Goal: Task Accomplishment & Management: Manage account settings

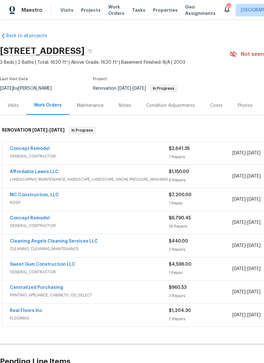
click at [18, 150] on link "Concept Remodel" at bounding box center [30, 148] width 40 height 4
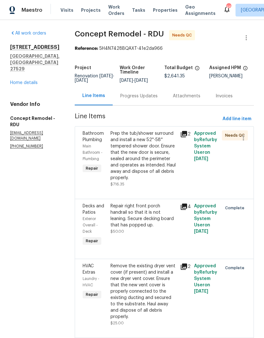
click at [33, 85] on link "Home details" at bounding box center [24, 82] width 28 height 4
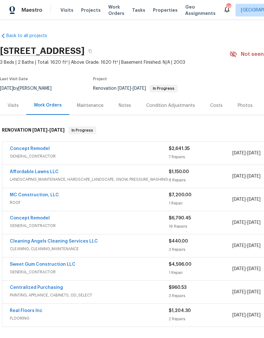
click at [16, 216] on link "Concept Remodel" at bounding box center [30, 218] width 40 height 4
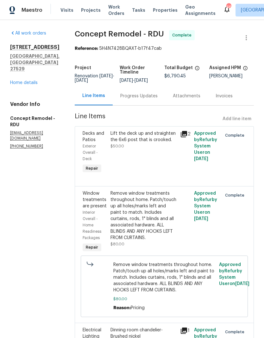
click at [30, 85] on link "Home details" at bounding box center [24, 82] width 28 height 4
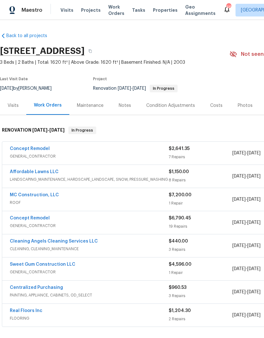
click at [24, 151] on link "Concept Remodel" at bounding box center [30, 148] width 40 height 4
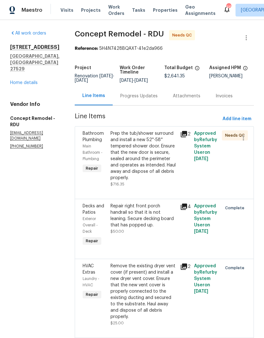
click at [23, 85] on link "Home details" at bounding box center [24, 82] width 28 height 4
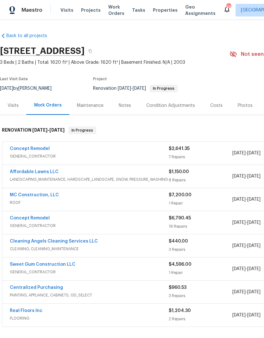
click at [128, 107] on div "Notes" at bounding box center [125, 105] width 12 height 6
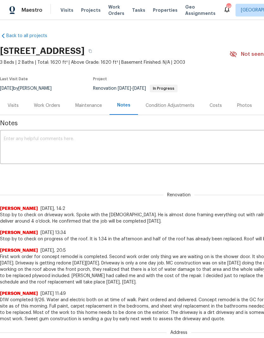
click at [55, 108] on div "Work Orders" at bounding box center [47, 105] width 26 height 6
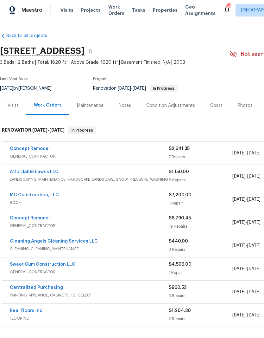
click at [27, 149] on link "Concept Remodel" at bounding box center [30, 148] width 40 height 4
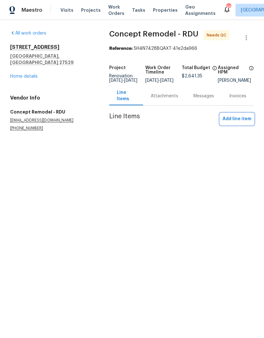
click at [243, 125] on button "Add line item" at bounding box center [237, 119] width 34 height 12
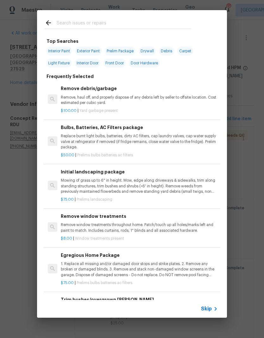
click at [143, 21] on input "text" at bounding box center [124, 24] width 134 height 10
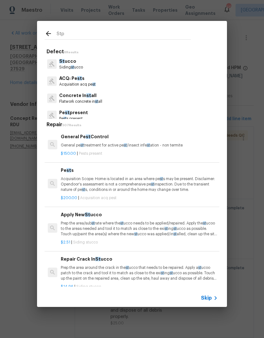
type input "Stpp"
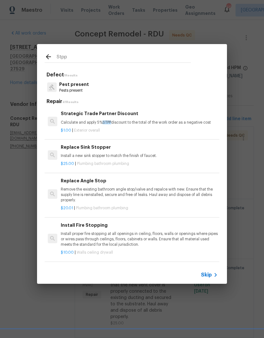
click at [125, 132] on p "$1.00 | Exterior overall" at bounding box center [139, 130] width 157 height 5
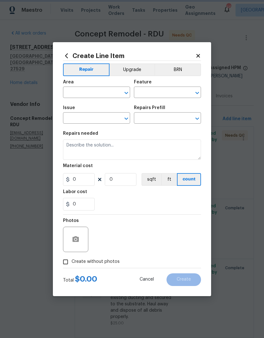
type input "Overall Exterior"
type input "Strategic Trade Partner Discount $1.00"
type textarea "Calculate and apply 5% STPP discount to the total of the work order as a negati…"
type input "1"
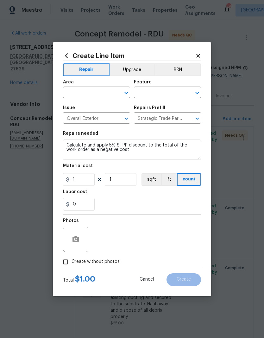
click at [96, 94] on input "text" at bounding box center [87, 93] width 49 height 10
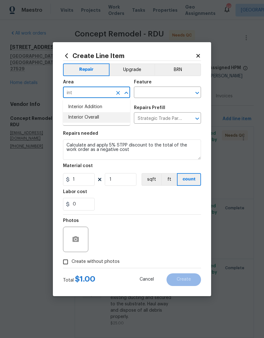
click at [115, 117] on li "Interior Overall" at bounding box center [96, 117] width 67 height 10
type input "Interior Overall"
click at [162, 91] on input "text" at bounding box center [158, 93] width 49 height 10
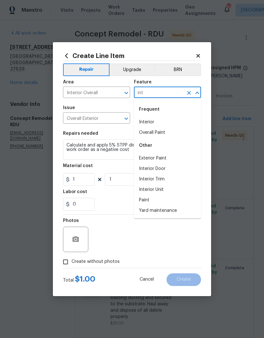
click at [177, 124] on li "Interior" at bounding box center [167, 122] width 67 height 10
type input "Interior"
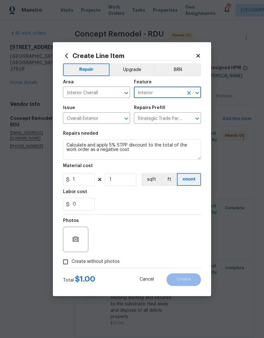
click at [131, 202] on div "0" at bounding box center [132, 204] width 138 height 13
click at [116, 262] on span "Create without photos" at bounding box center [96, 261] width 48 height 7
click at [72, 262] on input "Create without photos" at bounding box center [66, 262] width 12 height 12
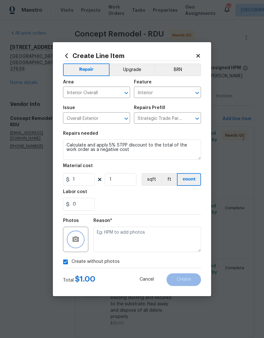
click at [81, 241] on button "button" at bounding box center [75, 239] width 15 height 15
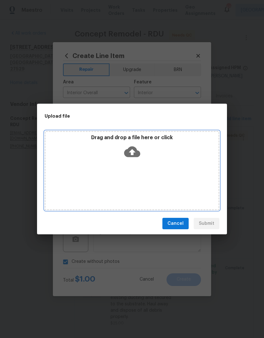
click at [150, 160] on div "Drag and drop a file here or click" at bounding box center [132, 147] width 173 height 27
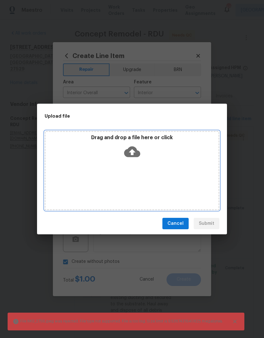
click at [131, 158] on icon at bounding box center [132, 152] width 16 height 16
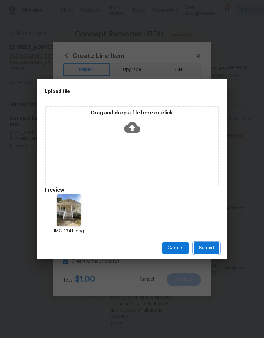
click at [213, 248] on span "Submit" at bounding box center [207, 248] width 16 height 8
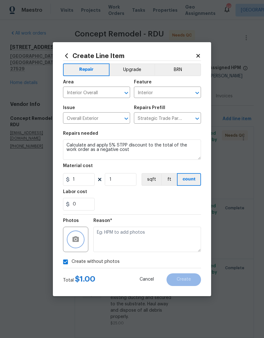
checkbox input "false"
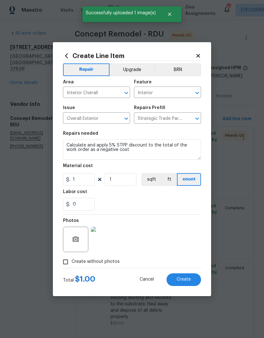
click at [180, 281] on span "Create" at bounding box center [184, 279] width 14 height 5
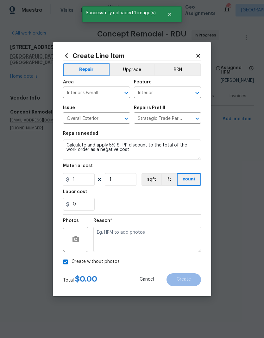
type input "0"
checkbox input "true"
type input "0"
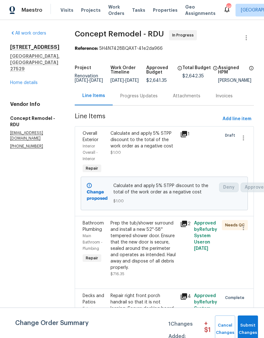
click at [138, 251] on div "Prep the tub/shower surround and install a new 52''-58'' tempered shower door. …" at bounding box center [144, 245] width 66 height 51
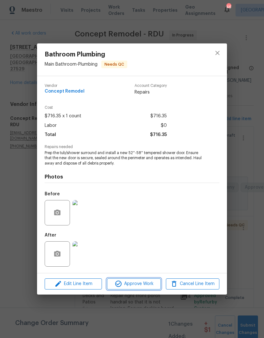
click at [151, 288] on button "Approve Work" at bounding box center [134, 283] width 54 height 11
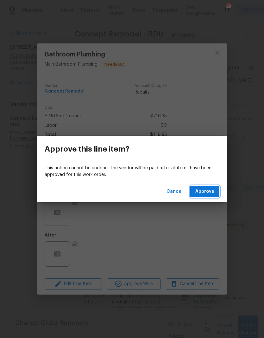
click at [212, 196] on button "Approve" at bounding box center [204, 192] width 29 height 12
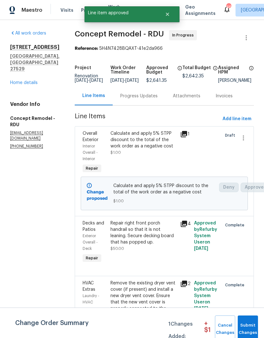
click at [152, 162] on div "Calculate and apply 5% STPP discount to the total of the work order as a negati…" at bounding box center [144, 152] width 70 height 48
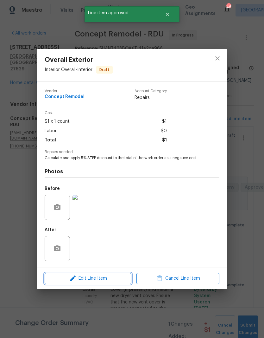
click at [118, 282] on span "Edit Line Item" at bounding box center [88, 278] width 83 height 8
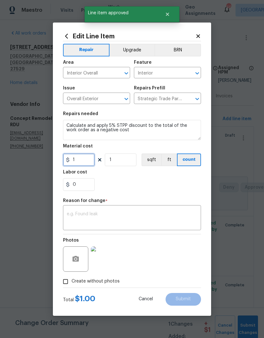
click at [83, 165] on input "1" at bounding box center [79, 159] width 32 height 13
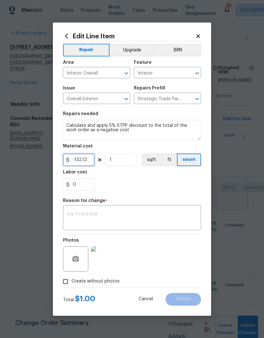
type input "-132.12"
click at [145, 190] on div "0" at bounding box center [132, 184] width 138 height 13
click at [185, 213] on textarea at bounding box center [132, 218] width 131 height 13
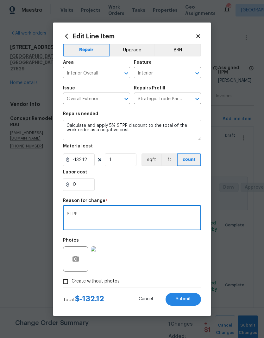
type textarea "STPP"
click at [177, 188] on div "0" at bounding box center [132, 184] width 138 height 13
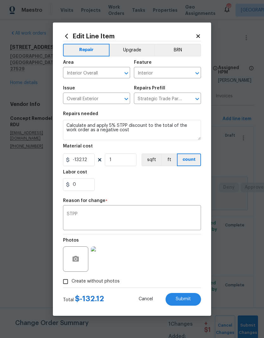
click at [197, 305] on button "Submit" at bounding box center [183, 299] width 35 height 13
type input "1"
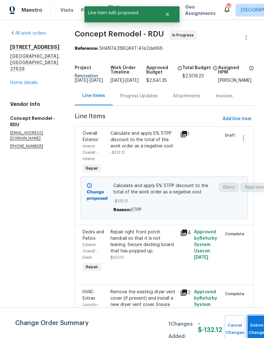
click at [255, 326] on button "Submit Changes" at bounding box center [258, 328] width 20 height 27
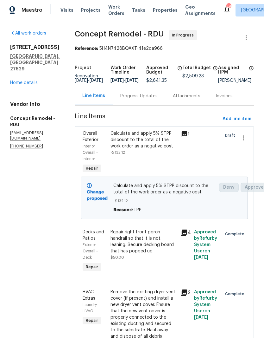
click at [192, 167] on div at bounding box center [206, 152] width 28 height 48
click at [178, 164] on div "1" at bounding box center [185, 152] width 14 height 48
click at [161, 198] on span "-$132.12" at bounding box center [164, 201] width 102 height 6
click at [214, 157] on div at bounding box center [206, 152] width 28 height 48
click at [210, 198] on span "-$132.12" at bounding box center [164, 201] width 102 height 6
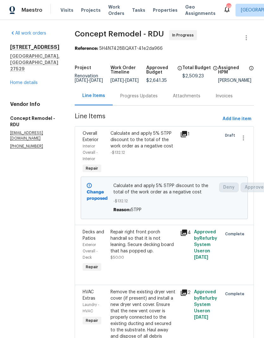
click at [161, 193] on span "Calculate and apply 5% STPP discount to the total of the work order as a negati…" at bounding box center [164, 189] width 102 height 13
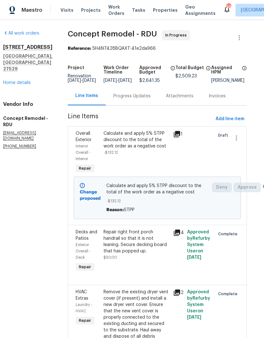
scroll to position [0, 7]
click at [13, 85] on link "Home details" at bounding box center [17, 82] width 28 height 4
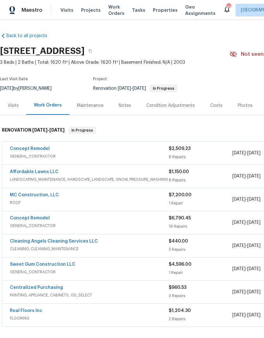
click at [23, 148] on link "Concept Remodel" at bounding box center [30, 148] width 40 height 4
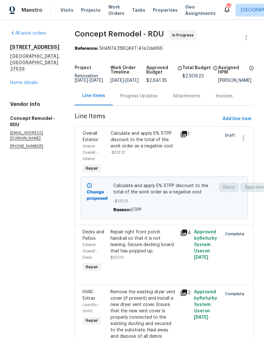
click at [197, 158] on div at bounding box center [206, 152] width 28 height 48
click at [184, 200] on span "-$132.12" at bounding box center [164, 201] width 102 height 6
click at [160, 195] on div "Calculate and apply 5% STPP discount to the total of the work order as a negati…" at bounding box center [164, 198] width 102 height 30
click at [89, 191] on b "Change proposed" at bounding box center [97, 195] width 21 height 11
click at [131, 209] on span "STPP" at bounding box center [136, 210] width 11 height 4
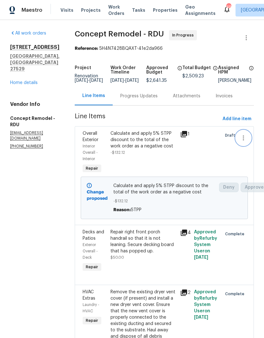
click at [244, 142] on icon "button" at bounding box center [244, 138] width 8 height 8
click at [248, 145] on li "Cancel" at bounding box center [246, 142] width 24 height 10
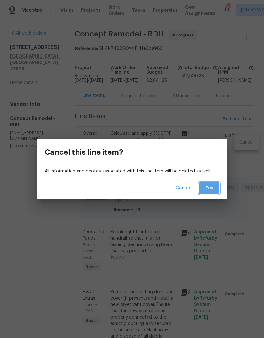
click at [215, 186] on button "Yes" at bounding box center [209, 188] width 20 height 12
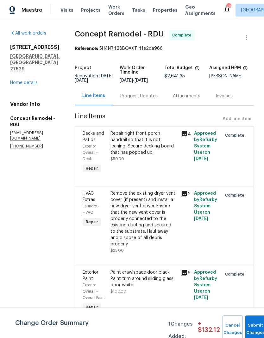
click at [242, 122] on div "Line Items Add line item" at bounding box center [164, 119] width 179 height 12
click at [247, 234] on div at bounding box center [241, 221] width 14 height 67
click at [244, 122] on div "Line Items Add line item" at bounding box center [164, 119] width 179 height 12
click at [36, 85] on link "Home details" at bounding box center [24, 82] width 28 height 4
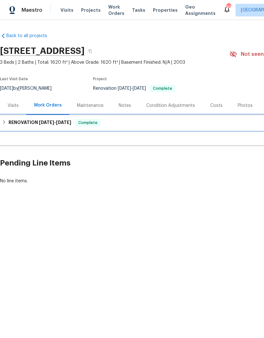
click at [11, 122] on h6 "RENOVATION 9/26/25 - 10/13/25" at bounding box center [40, 123] width 63 height 8
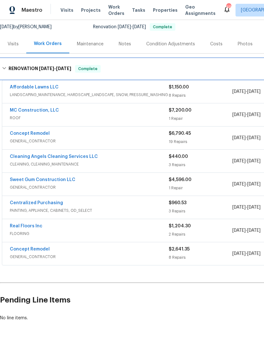
scroll to position [61, 0]
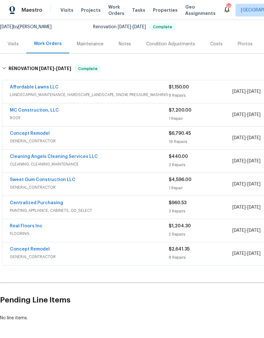
click at [19, 247] on link "Concept Remodel" at bounding box center [30, 249] width 40 height 4
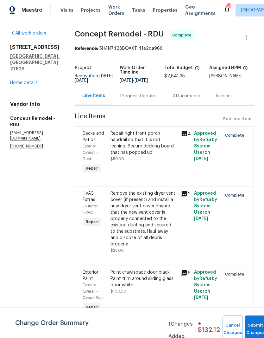
click at [244, 120] on div "Line Items Add line item" at bounding box center [164, 119] width 179 height 12
click at [236, 325] on button "Cancel Changes" at bounding box center [233, 328] width 20 height 27
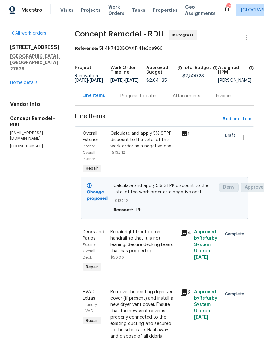
click at [88, 188] on div "Change proposed" at bounding box center [98, 198] width 27 height 34
click at [244, 141] on icon "button" at bounding box center [244, 138] width 8 height 8
click at [196, 167] on div at bounding box center [132, 169] width 264 height 338
click at [228, 145] on div "Draft" at bounding box center [227, 152] width 14 height 48
click at [36, 85] on link "Home details" at bounding box center [24, 82] width 28 height 4
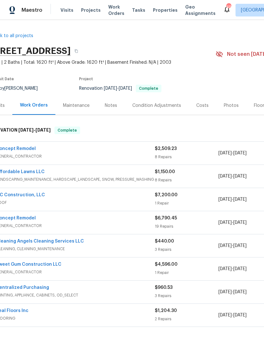
scroll to position [0, 15]
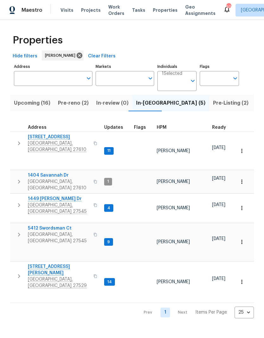
click at [213, 104] on span "Pre-Listing (2)" at bounding box center [230, 103] width 35 height 9
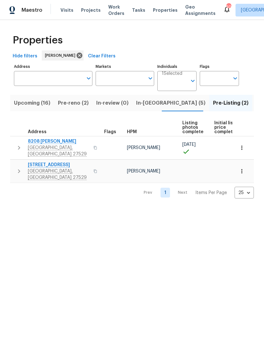
click at [85, 108] on button "Pre-reno (2)" at bounding box center [73, 103] width 38 height 16
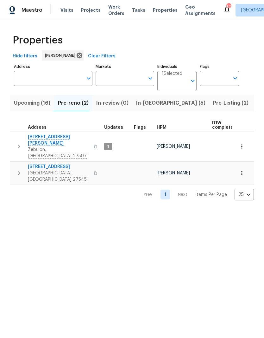
click at [36, 146] on span "Zebulon, [GEOGRAPHIC_DATA] 27597" at bounding box center [59, 152] width 62 height 13
click at [145, 106] on span "In-reno (5)" at bounding box center [170, 103] width 69 height 9
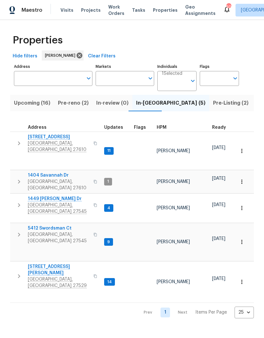
click at [52, 276] on span "Garner, NC 27529" at bounding box center [59, 282] width 62 height 13
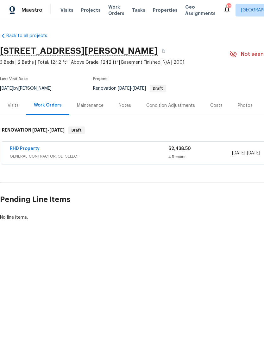
click at [24, 150] on link "RHD Property" at bounding box center [25, 148] width 30 height 4
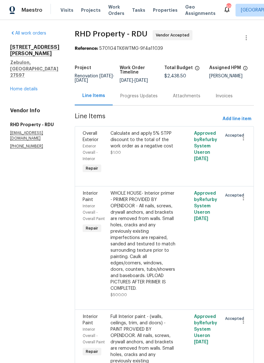
click at [35, 87] on link "Home details" at bounding box center [24, 89] width 28 height 4
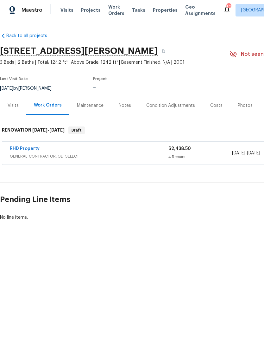
click at [125, 110] on div "Notes" at bounding box center [125, 105] width 28 height 19
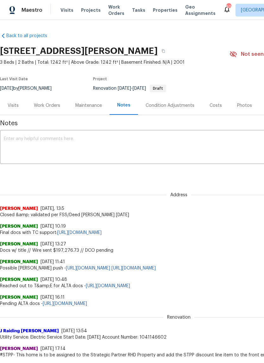
click at [52, 110] on div "Work Orders" at bounding box center [47, 105] width 42 height 19
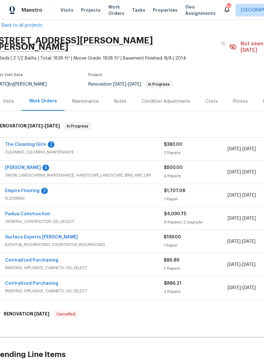
scroll to position [0, 4]
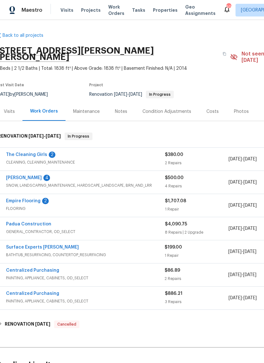
click at [26, 199] on link "Empire Flooring" at bounding box center [23, 201] width 35 height 4
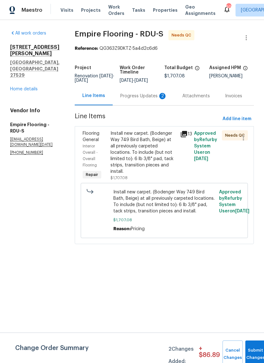
click at [168, 167] on div "Install new carpet. (Bodenger Way 749 Bird Bath, Beige) at all previously carpe…" at bounding box center [144, 152] width 66 height 44
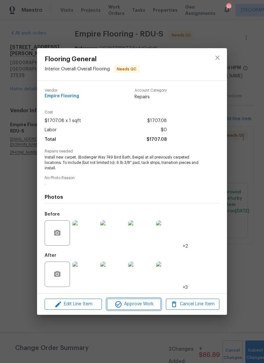
click at [149, 305] on span "Approve Work" at bounding box center [134, 304] width 50 height 8
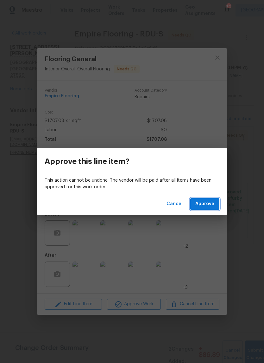
click at [219, 202] on button "Approve" at bounding box center [204, 204] width 29 height 12
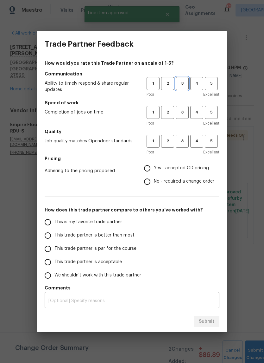
click at [182, 84] on span "3" at bounding box center [182, 83] width 12 height 7
click at [186, 109] on span "3" at bounding box center [182, 112] width 12 height 7
click at [188, 139] on span "3" at bounding box center [182, 141] width 12 height 7
click at [187, 167] on span "Yes - accepted OD pricing" at bounding box center [181, 168] width 55 height 7
click at [154, 167] on input "Yes - accepted OD pricing" at bounding box center [147, 168] width 13 height 13
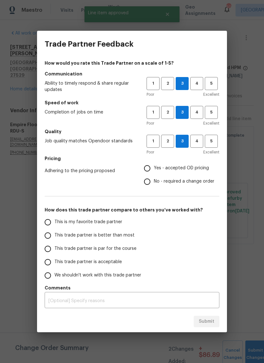
radio input "true"
click at [116, 262] on span "This trade partner is acceptable" at bounding box center [88, 262] width 67 height 7
click at [55, 262] on input "This trade partner is acceptable" at bounding box center [47, 261] width 13 height 13
click at [213, 323] on span "Submit" at bounding box center [207, 322] width 16 height 8
radio input "true"
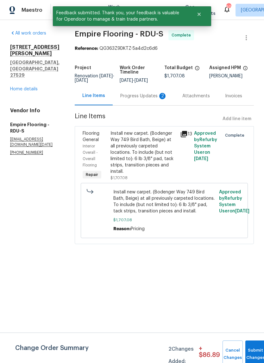
click at [25, 87] on link "Home details" at bounding box center [24, 89] width 28 height 4
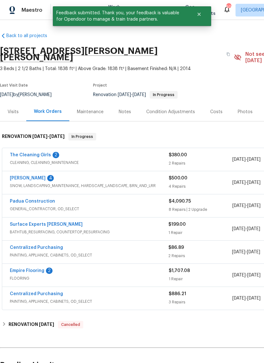
click at [48, 153] on link "The Cleaning Girls" at bounding box center [30, 155] width 41 height 4
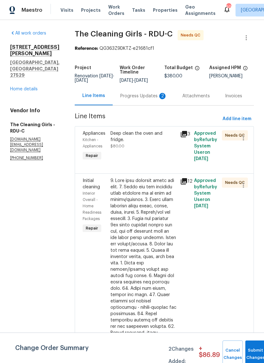
click at [159, 159] on div "Deep clean the oven and fridge. $80.00" at bounding box center [144, 145] width 70 height 35
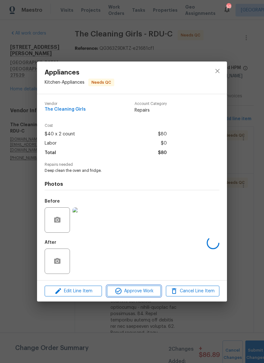
click at [147, 297] on button "Approve Work" at bounding box center [134, 291] width 54 height 11
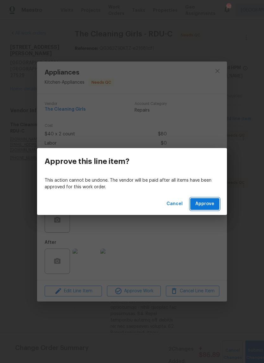
click at [210, 209] on button "Approve" at bounding box center [204, 204] width 29 height 12
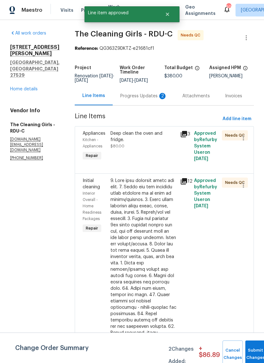
click at [165, 268] on div at bounding box center [144, 329] width 66 height 304
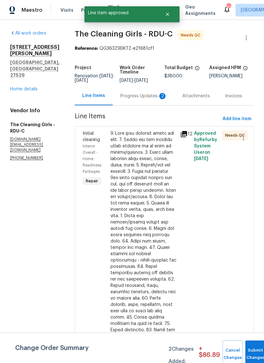
click at [164, 269] on div at bounding box center [144, 282] width 66 height 304
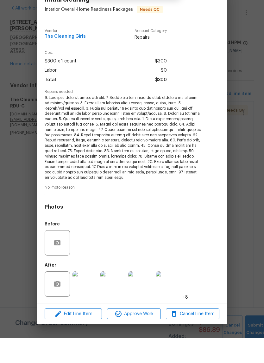
scroll to position [16, 0]
click at [147, 335] on span "Approve Work" at bounding box center [134, 339] width 50 height 8
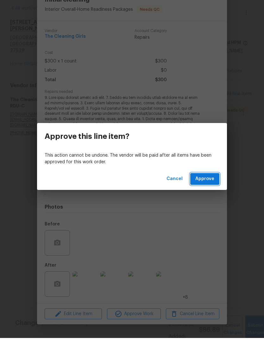
click at [217, 198] on button "Approve" at bounding box center [204, 204] width 29 height 12
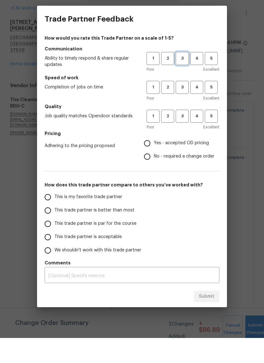
click at [182, 80] on span "3" at bounding box center [182, 83] width 12 height 7
click at [180, 109] on span "3" at bounding box center [182, 112] width 12 height 7
click at [186, 138] on span "3" at bounding box center [182, 141] width 12 height 7
click at [190, 165] on span "Yes - accepted OD pricing" at bounding box center [181, 168] width 55 height 7
click at [154, 162] on input "Yes - accepted OD pricing" at bounding box center [147, 168] width 13 height 13
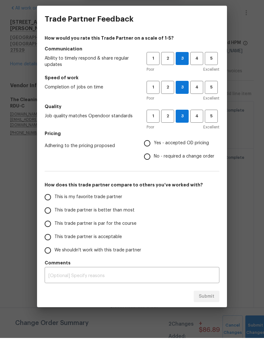
radio input "true"
click at [122, 269] on label "We shouldn't work with this trade partner" at bounding box center [91, 275] width 100 height 13
click at [55, 269] on input "We shouldn't work with this trade partner" at bounding box center [47, 275] width 13 height 13
radio input "false"
click at [117, 259] on span "This trade partner is acceptable" at bounding box center [88, 262] width 67 height 7
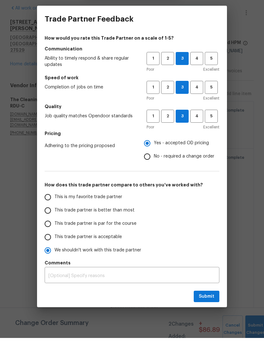
click at [55, 255] on input "This trade partner is acceptable" at bounding box center [47, 261] width 13 height 13
click at [211, 316] on button "Submit" at bounding box center [207, 322] width 26 height 12
radio input "true"
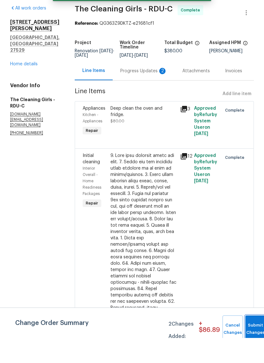
click at [254, 347] on span "Submit Changes" at bounding box center [256, 354] width 14 height 15
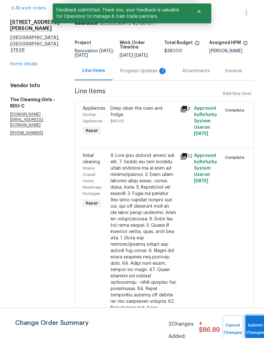
click at [253, 340] on button "Submit Changes" at bounding box center [256, 353] width 20 height 27
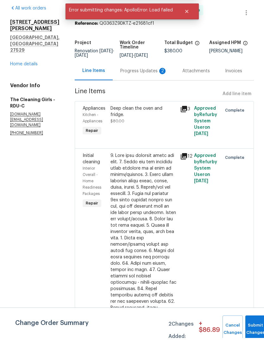
click at [22, 87] on link "Home details" at bounding box center [24, 89] width 28 height 4
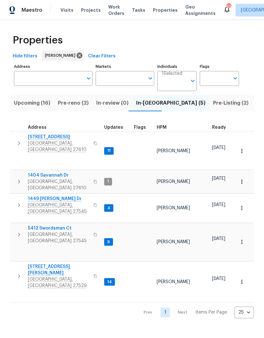
click at [41, 276] on span "[GEOGRAPHIC_DATA], [GEOGRAPHIC_DATA] 27529" at bounding box center [59, 282] width 62 height 13
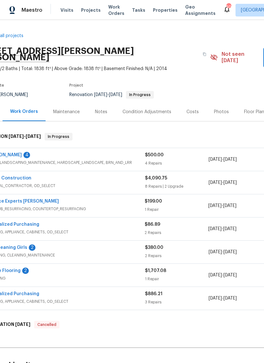
scroll to position [0, 24]
click at [16, 153] on link "Cameron Sweeney" at bounding box center [4, 155] width 36 height 4
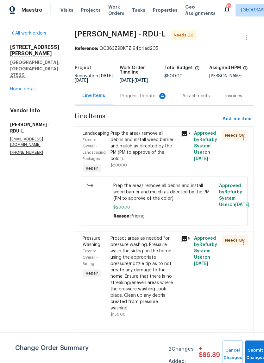
click at [150, 158] on div "Prep the area/ remove all debris and install weed barrier and mulch as directed…" at bounding box center [144, 146] width 66 height 32
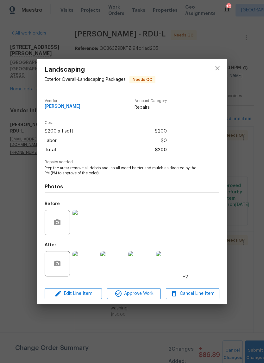
click at [119, 269] on img at bounding box center [112, 263] width 25 height 25
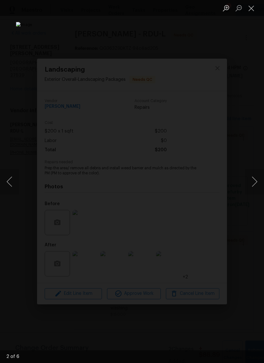
click at [253, 8] on button "Close lightbox" at bounding box center [251, 8] width 13 height 11
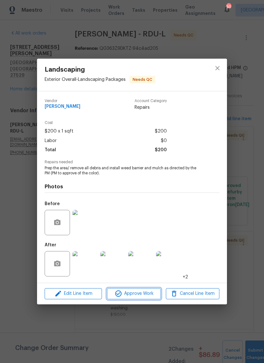
click at [149, 297] on span "Approve Work" at bounding box center [134, 294] width 50 height 8
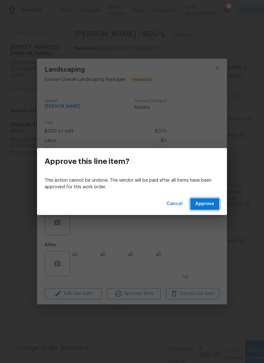
click at [216, 207] on button "Approve" at bounding box center [204, 204] width 29 height 12
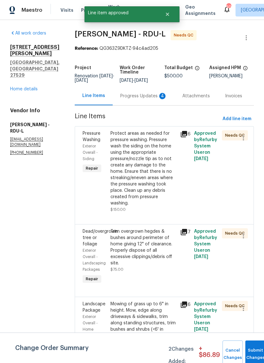
click at [166, 197] on div "Protect areas as needed for pressure washing. Pressure wash the siding on the h…" at bounding box center [144, 168] width 66 height 76
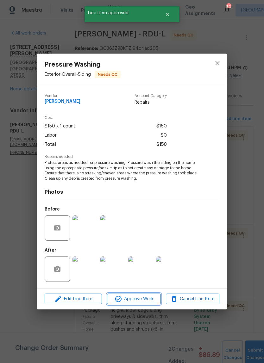
click at [152, 300] on span "Approve Work" at bounding box center [134, 299] width 50 height 8
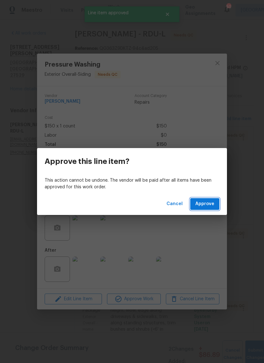
click at [217, 203] on button "Approve" at bounding box center [204, 204] width 29 height 12
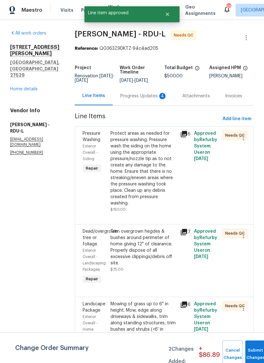
click at [166, 266] on div "Trim overgrown hegdes & bushes around perimeter of home giving 12" of clearance…" at bounding box center [144, 250] width 66 height 44
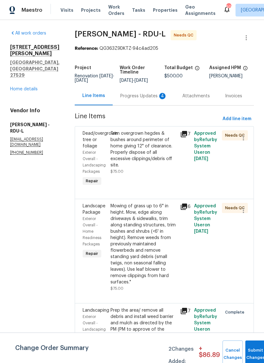
click at [154, 189] on div "Trim overgrown hegdes & bushes around perimeter of home giving 12" of clearance…" at bounding box center [144, 158] width 70 height 61
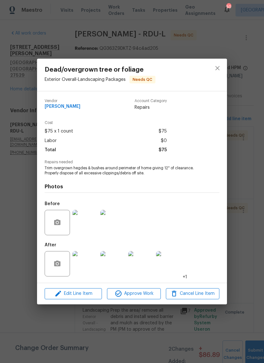
click at [174, 268] on img at bounding box center [168, 263] width 25 height 25
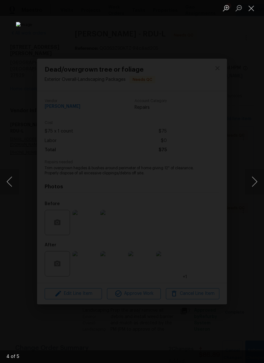
click at [249, 179] on button "Next image" at bounding box center [254, 181] width 19 height 25
click at [255, 184] on button "Next image" at bounding box center [254, 181] width 19 height 25
click at [254, 12] on button "Close lightbox" at bounding box center [251, 8] width 13 height 11
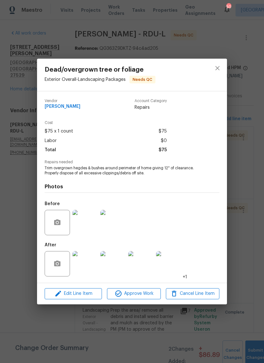
click at [92, 228] on img at bounding box center [85, 222] width 25 height 25
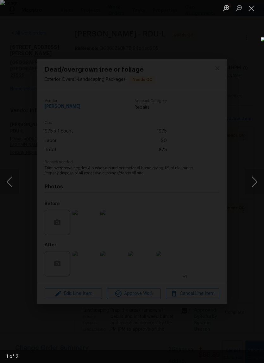
click at [252, 182] on button "Next image" at bounding box center [254, 181] width 19 height 25
click at [254, 9] on button "Close lightbox" at bounding box center [251, 8] width 13 height 11
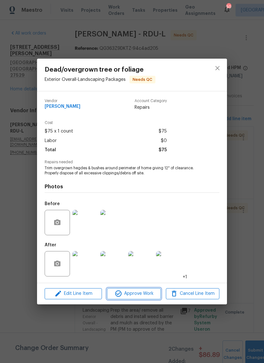
click at [146, 291] on span "Approve Work" at bounding box center [134, 294] width 50 height 8
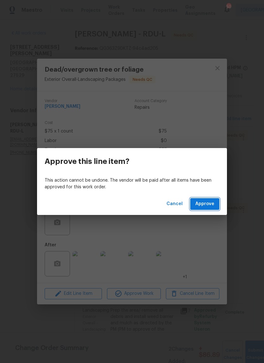
click at [214, 204] on span "Approve" at bounding box center [205, 204] width 19 height 8
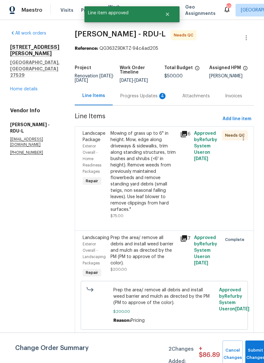
click at [156, 204] on div "Mowing of grass up to 6" in height. Mow, edge along driveways & sidewalks, trim…" at bounding box center [144, 171] width 66 height 82
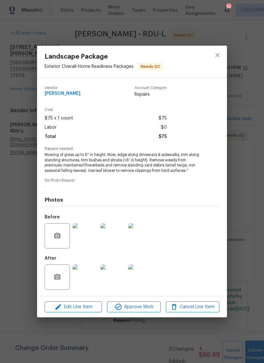
click at [93, 239] on img at bounding box center [85, 235] width 25 height 25
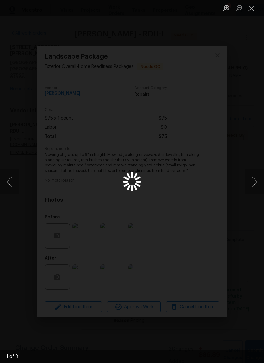
click at [250, 10] on button "Close lightbox" at bounding box center [251, 8] width 13 height 11
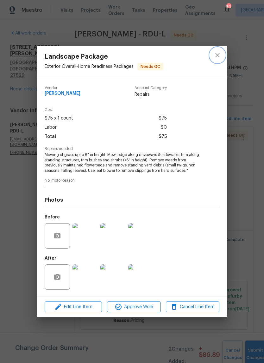
click at [221, 54] on icon "close" at bounding box center [218, 55] width 8 height 8
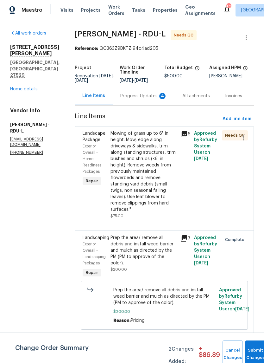
click at [160, 219] on div "Mowing of grass up to 6" in height. Mow, edge along driveways & sidewalks, trim…" at bounding box center [144, 174] width 66 height 89
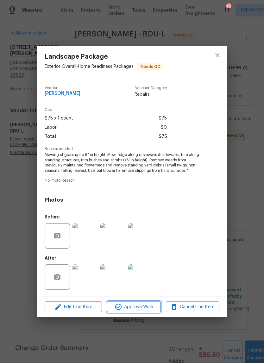
click at [152, 308] on span "Approve Work" at bounding box center [134, 307] width 50 height 8
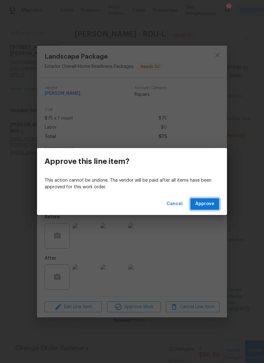
click at [217, 209] on button "Approve" at bounding box center [204, 204] width 29 height 12
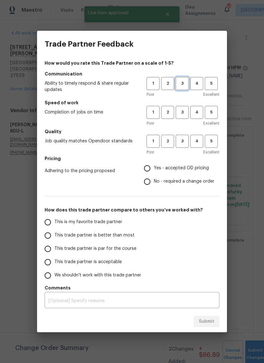
click at [187, 85] on span "3" at bounding box center [182, 83] width 12 height 7
click at [186, 106] on button "3" at bounding box center [182, 112] width 13 height 13
click at [189, 141] on button "3" at bounding box center [182, 141] width 13 height 13
click at [202, 166] on span "Yes - accepted OD pricing" at bounding box center [181, 168] width 55 height 7
click at [154, 166] on input "Yes - accepted OD pricing" at bounding box center [147, 168] width 13 height 13
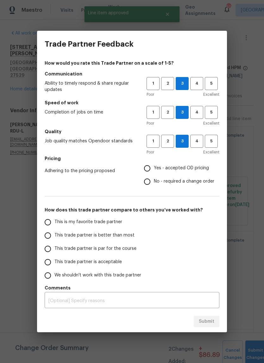
radio input "true"
click at [117, 263] on span "This trade partner is acceptable" at bounding box center [88, 262] width 67 height 7
click at [55, 263] on input "This trade partner is acceptable" at bounding box center [47, 261] width 13 height 13
click at [213, 319] on span "Submit" at bounding box center [207, 322] width 16 height 8
radio input "true"
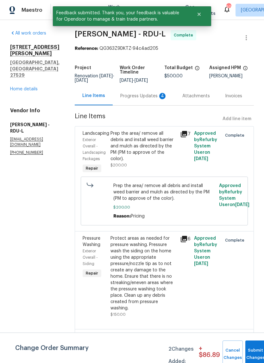
click at [125, 99] on div "Progress Updates 4" at bounding box center [143, 96] width 47 height 6
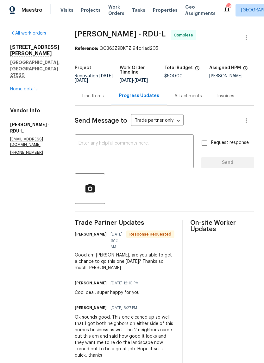
click at [20, 87] on link "Home details" at bounding box center [24, 89] width 28 height 4
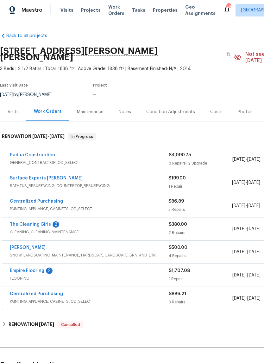
click at [17, 222] on link "The Cleaning Girls" at bounding box center [30, 224] width 41 height 4
